Goal: Check status: Check status

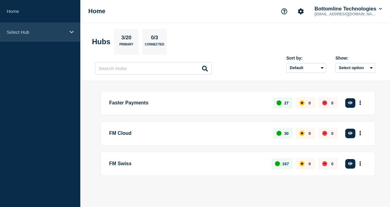
click at [34, 24] on div "Select Hub" at bounding box center [40, 32] width 80 height 19
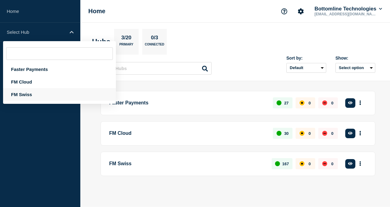
click at [28, 96] on div "FM Swiss" at bounding box center [59, 94] width 113 height 13
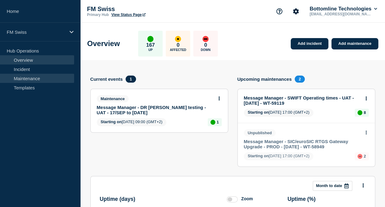
click at [31, 77] on link "Maintenance" at bounding box center [37, 78] width 74 height 9
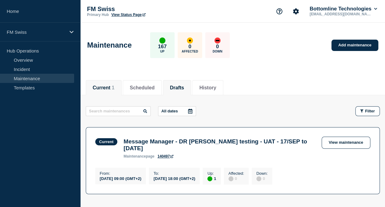
click at [184, 85] on button "Drafts" at bounding box center [177, 88] width 14 height 6
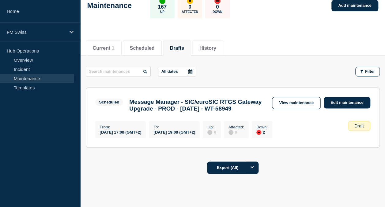
scroll to position [73, 0]
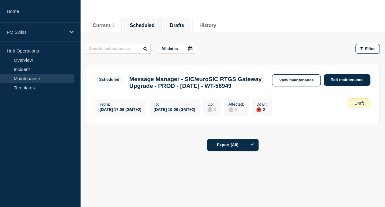
click at [153, 23] on button "Scheduled" at bounding box center [142, 26] width 25 height 6
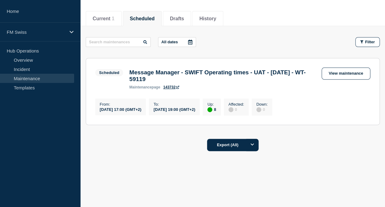
scroll to position [72, 0]
click at [112, 18] on button "Current 1" at bounding box center [104, 19] width 22 height 6
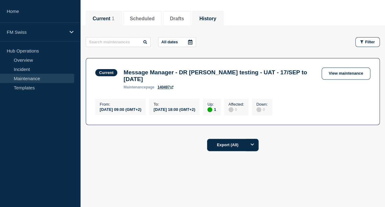
click at [207, 17] on li "History" at bounding box center [207, 18] width 31 height 15
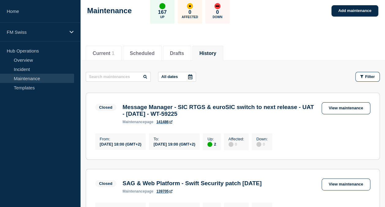
scroll to position [23, 0]
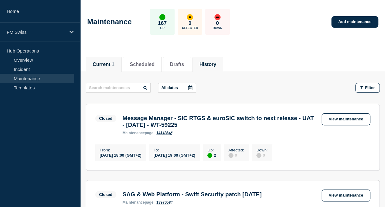
click at [104, 69] on li "Current 1" at bounding box center [104, 64] width 36 height 15
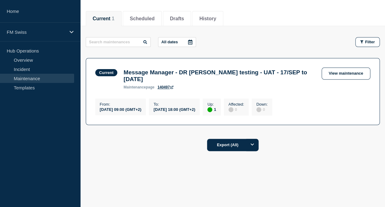
scroll to position [72, 0]
click at [339, 63] on section "Current Message Manager - DR [PERSON_NAME] testing - UAT - 17/SEP to [DATE] mai…" at bounding box center [233, 91] width 294 height 67
click at [341, 73] on link "View maintenance" at bounding box center [346, 73] width 48 height 12
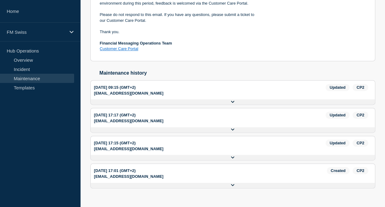
scroll to position [386, 0]
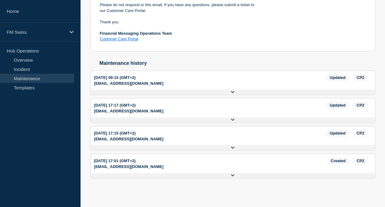
click at [241, 84] on div "[EMAIL_ADDRESS][DOMAIN_NAME]" at bounding box center [210, 83] width 232 height 5
click at [232, 92] on button at bounding box center [233, 91] width 284 height 5
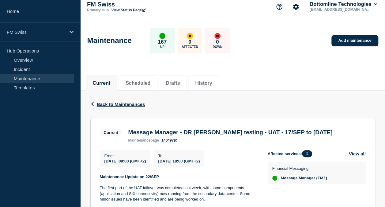
scroll to position [0, 0]
